Goal: Information Seeking & Learning: Compare options

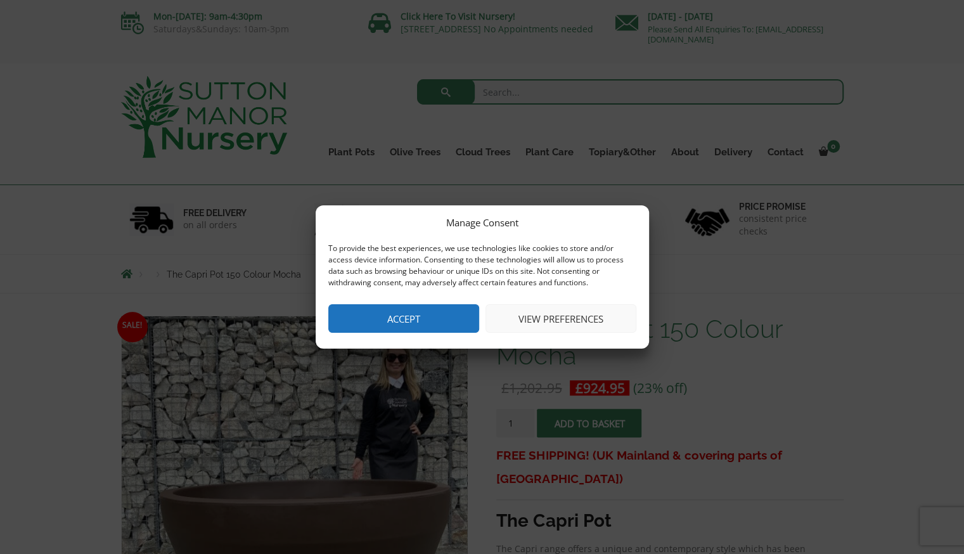
click at [413, 323] on button "Accept" at bounding box center [403, 318] width 151 height 29
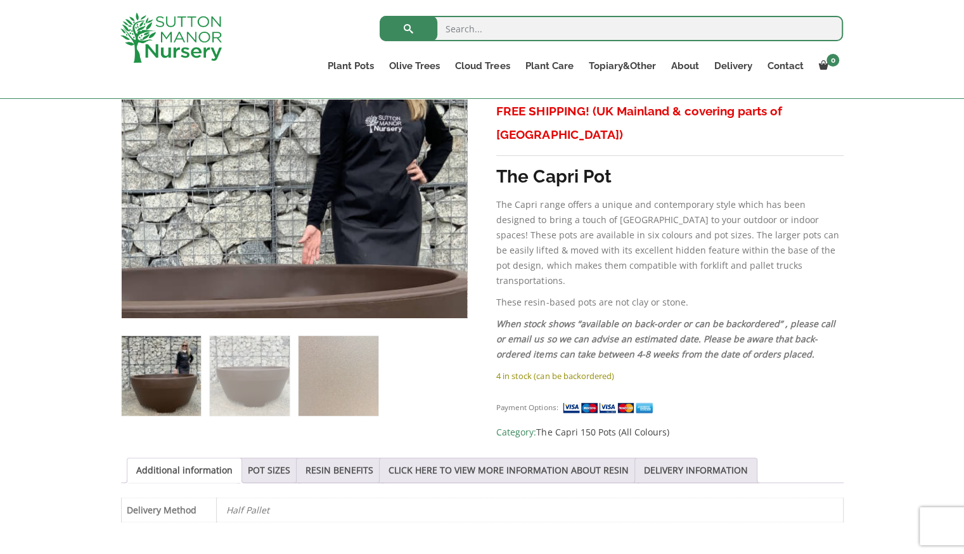
scroll to position [330, 0]
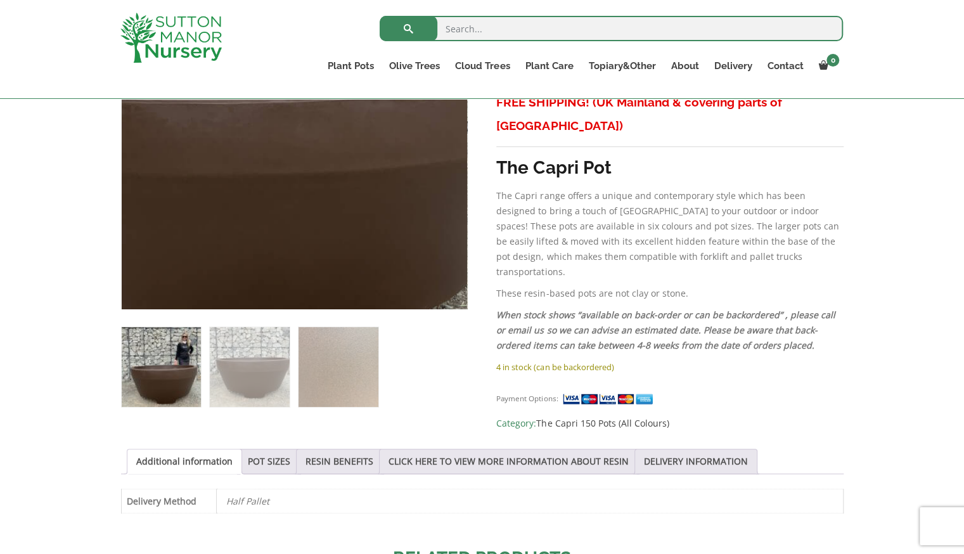
click at [347, 210] on img at bounding box center [250, 74] width 634 height 634
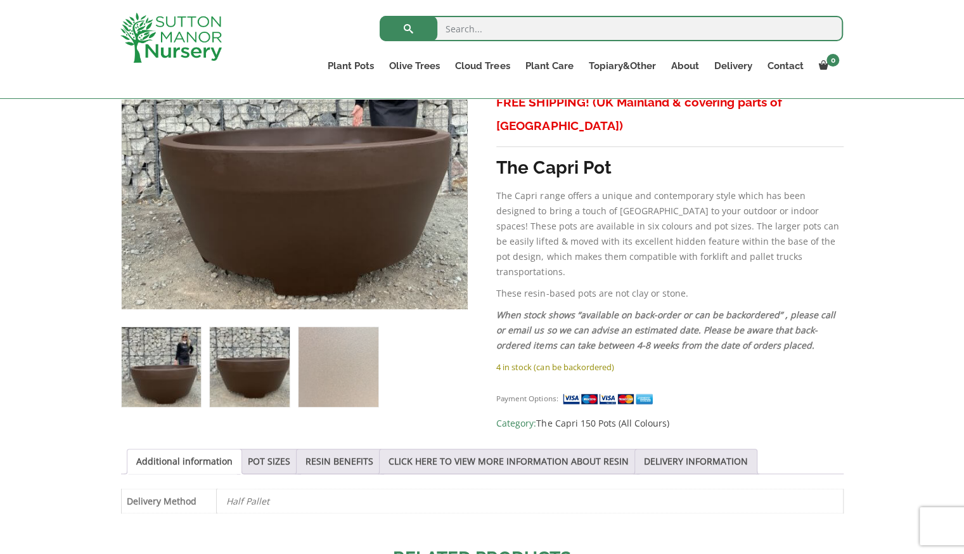
click at [242, 372] on img at bounding box center [249, 366] width 79 height 79
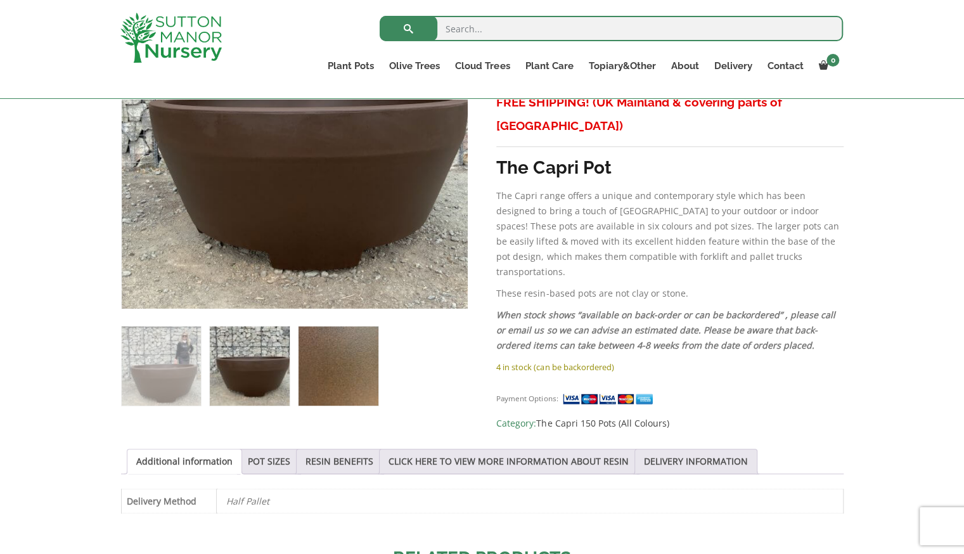
click at [333, 376] on img at bounding box center [337, 365] width 79 height 79
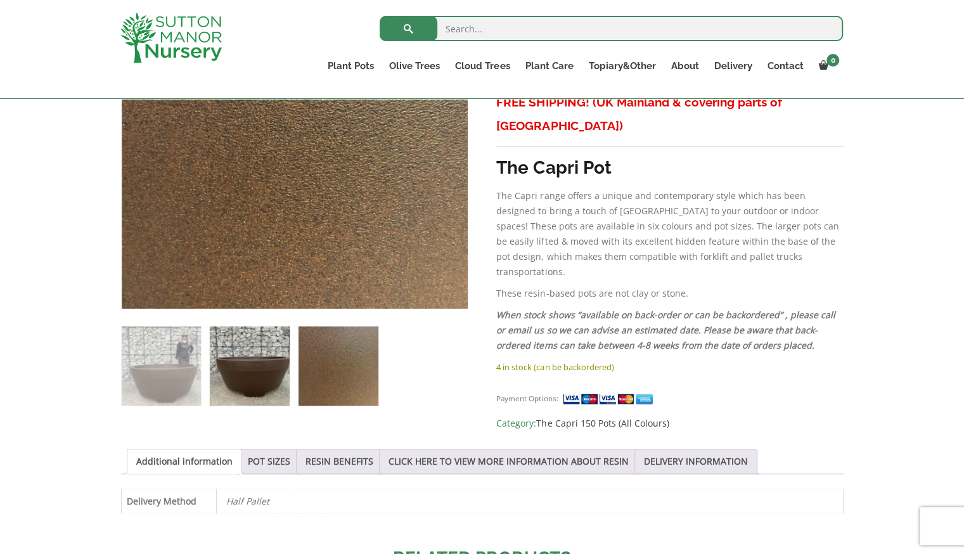
click at [272, 361] on img at bounding box center [249, 365] width 79 height 79
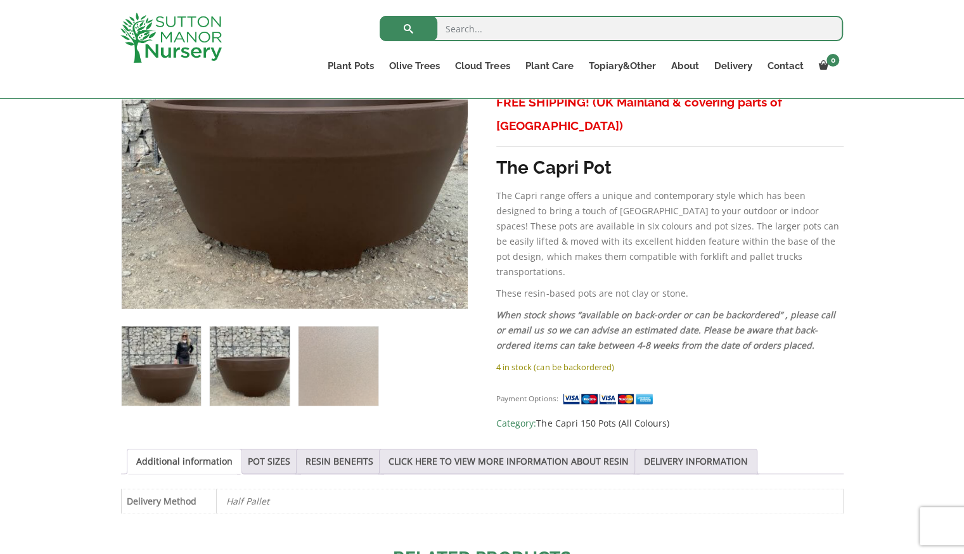
click at [177, 384] on img at bounding box center [161, 365] width 79 height 79
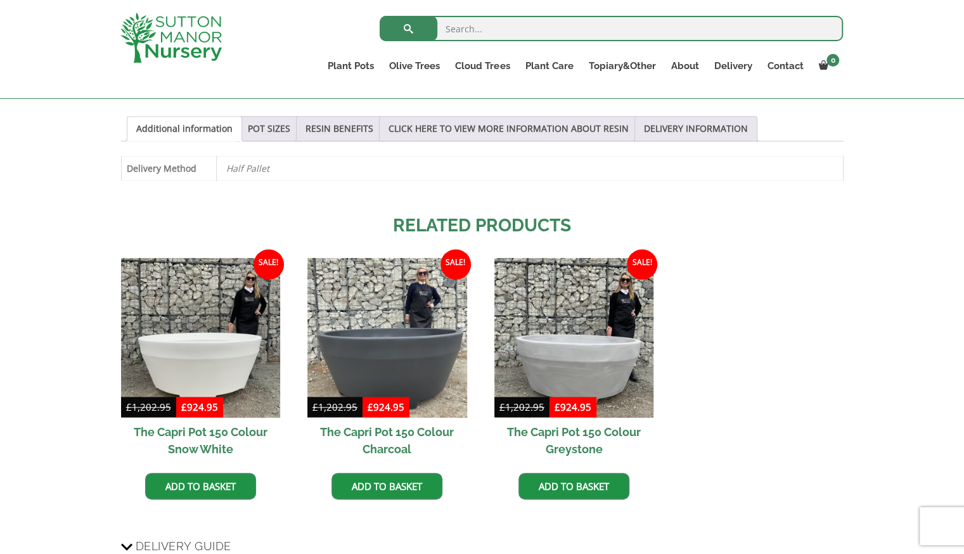
scroll to position [662, 0]
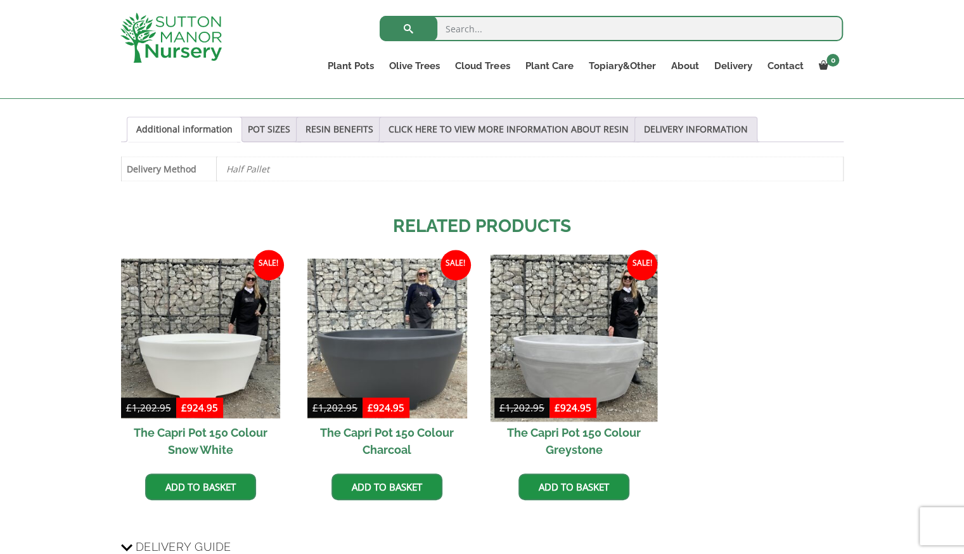
click at [573, 352] on img at bounding box center [573, 338] width 167 height 167
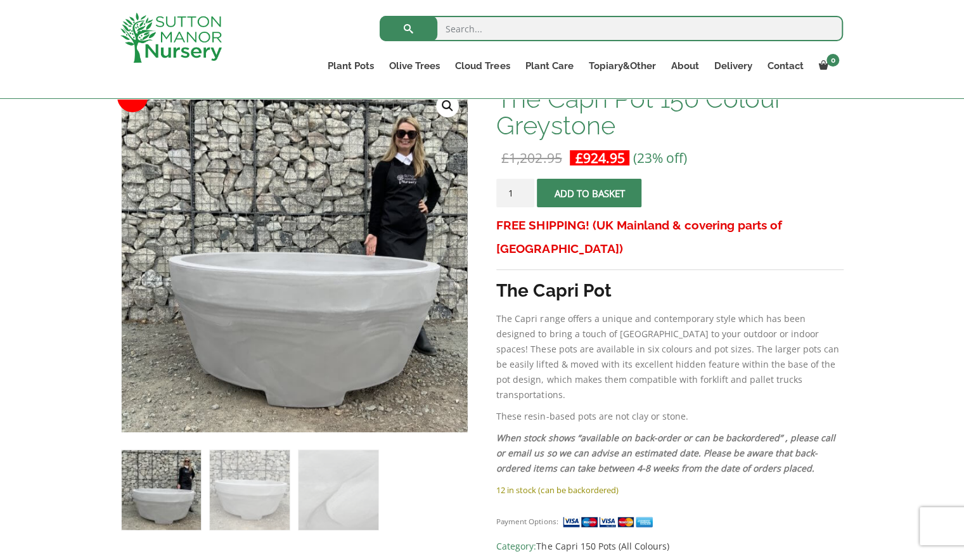
scroll to position [212, 0]
